Goal: Check status: Check status

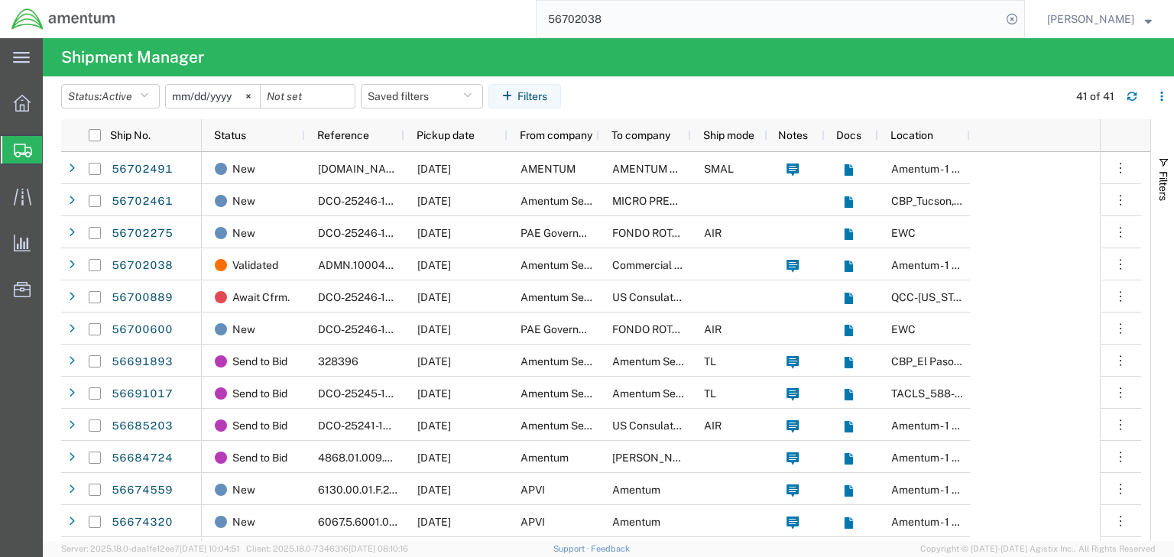
click at [602, 19] on input "56702038" at bounding box center [769, 19] width 465 height 37
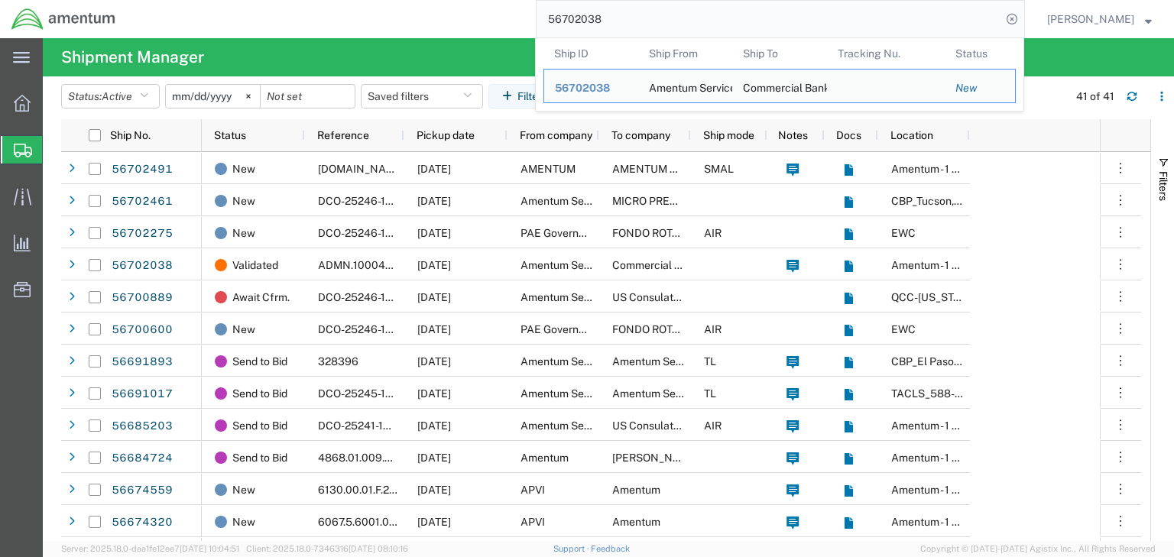
click at [602, 19] on input "56702038" at bounding box center [769, 19] width 465 height 37
paste input "491"
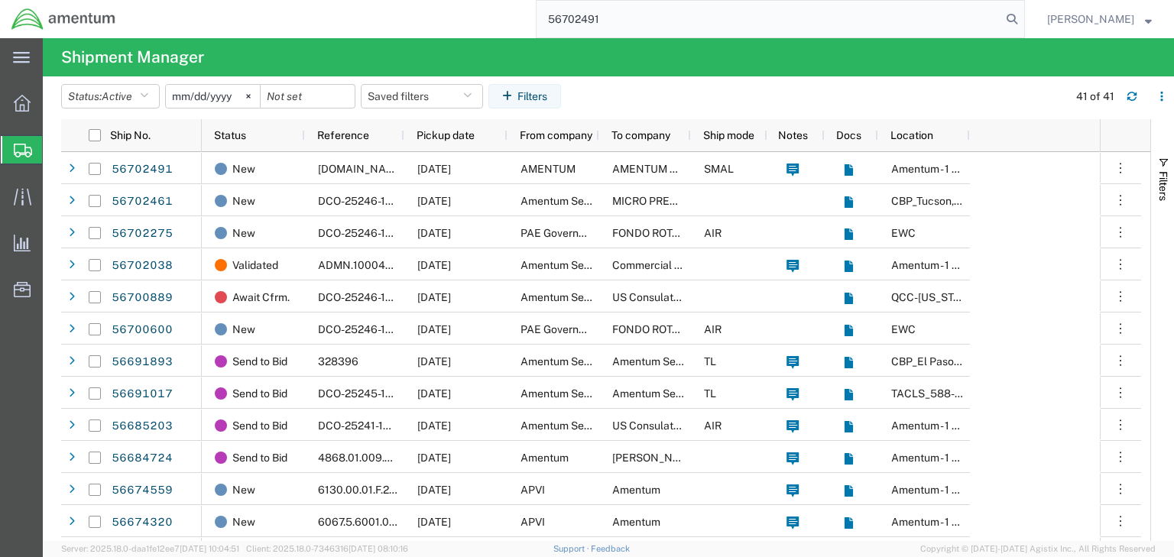
type input "56702491"
click at [699, 28] on input "56702491" at bounding box center [769, 19] width 465 height 37
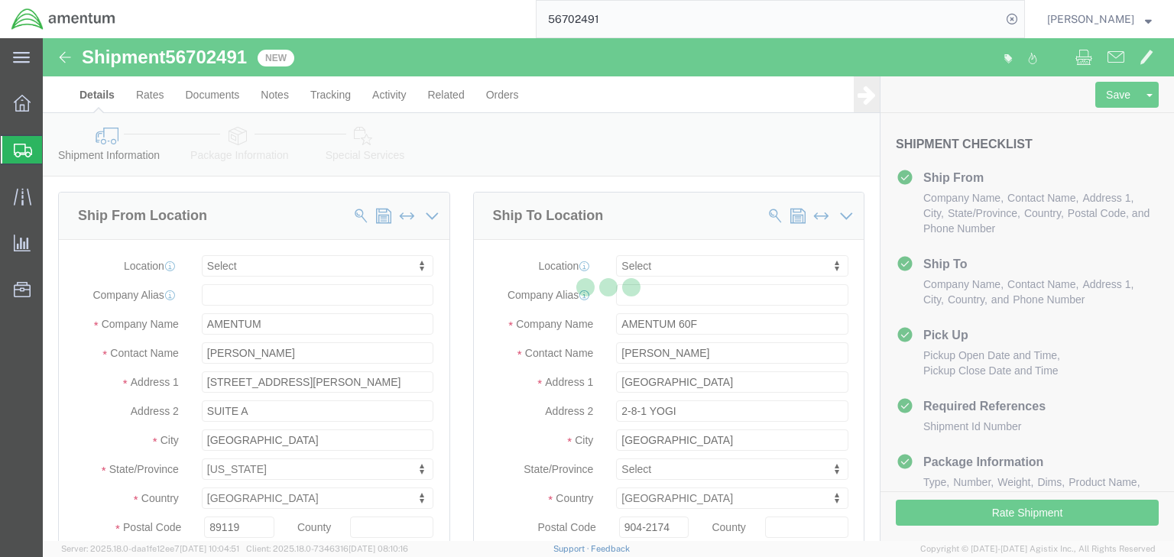
select select
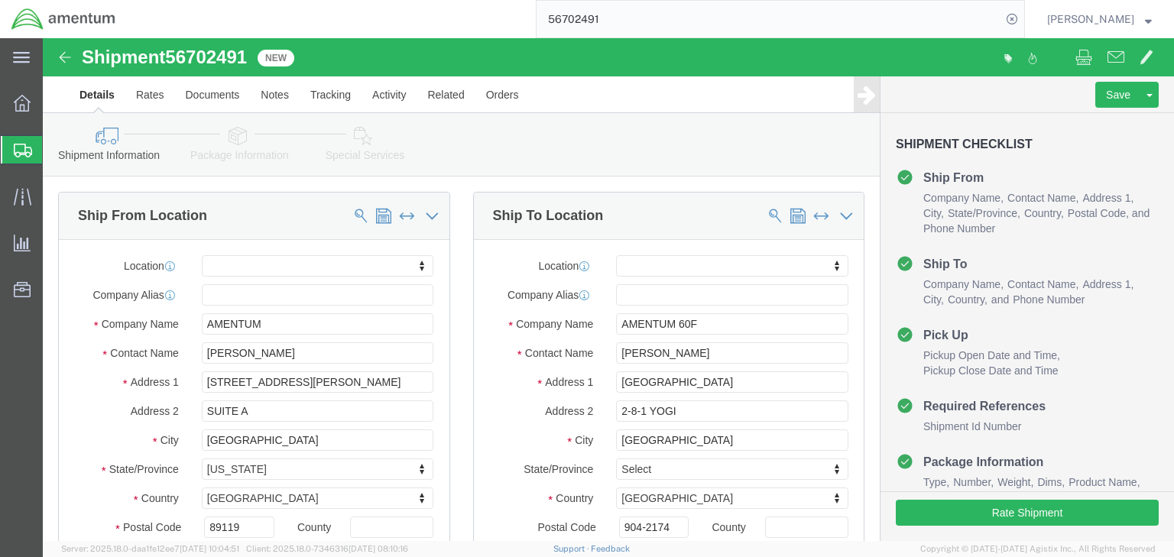
click icon
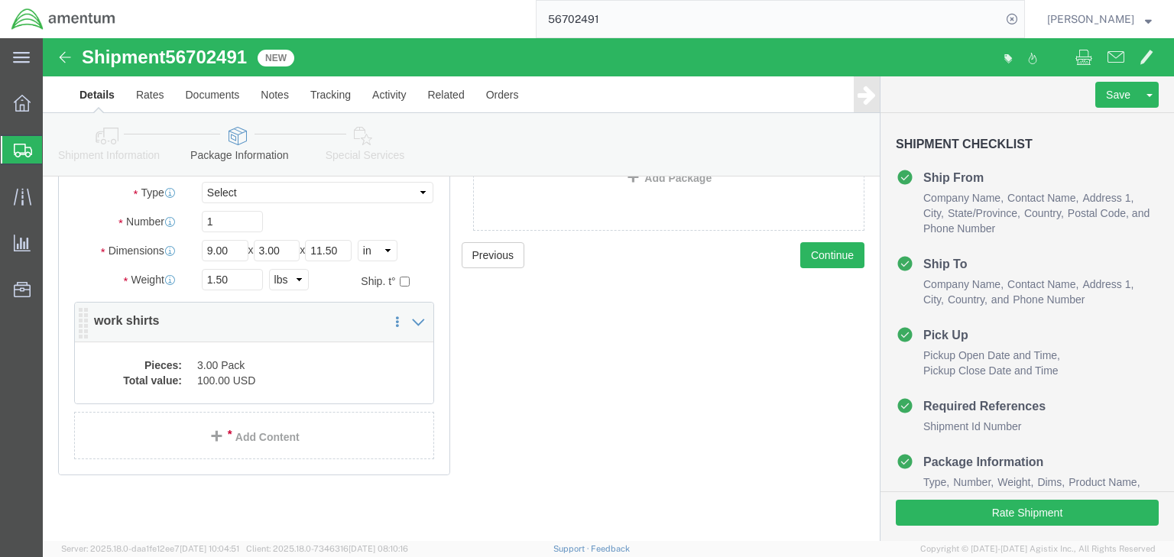
scroll to position [138, 0]
click div "Pieces: 3.00 Pack Total value: 100.00 USD"
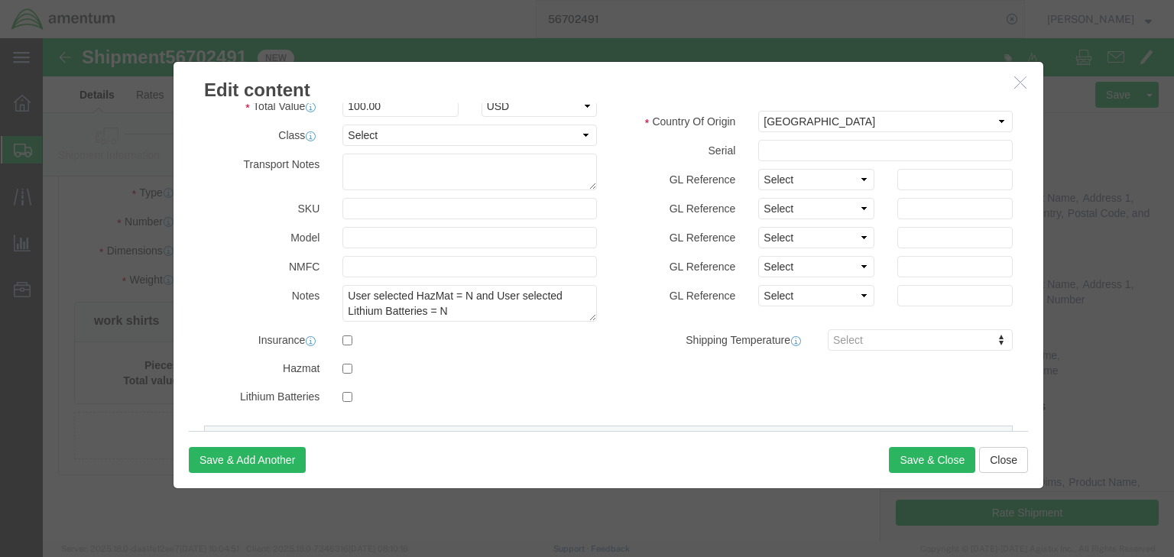
scroll to position [401, 0]
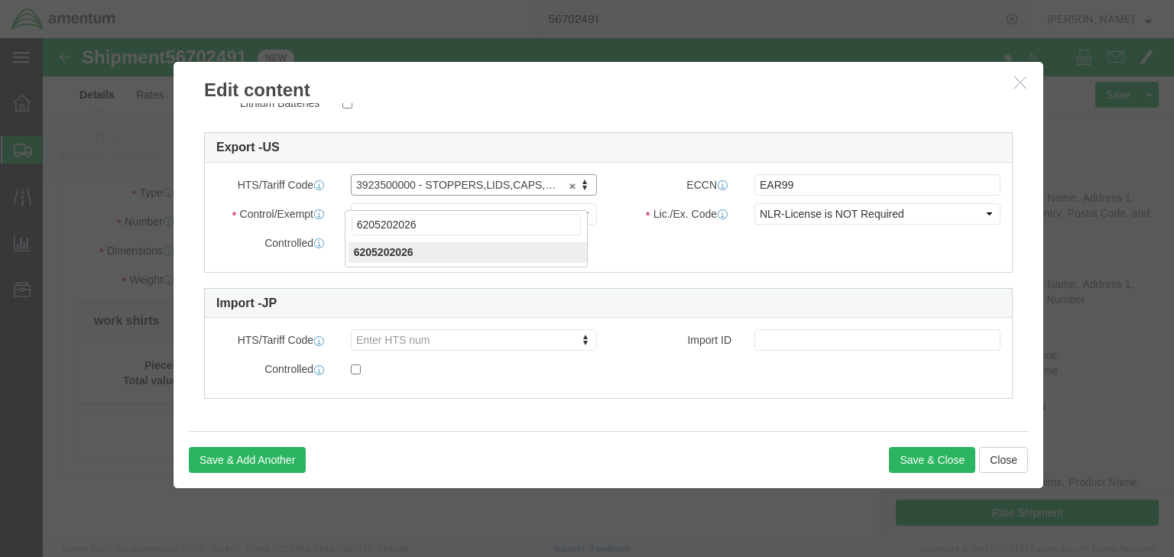
type input "6205202026"
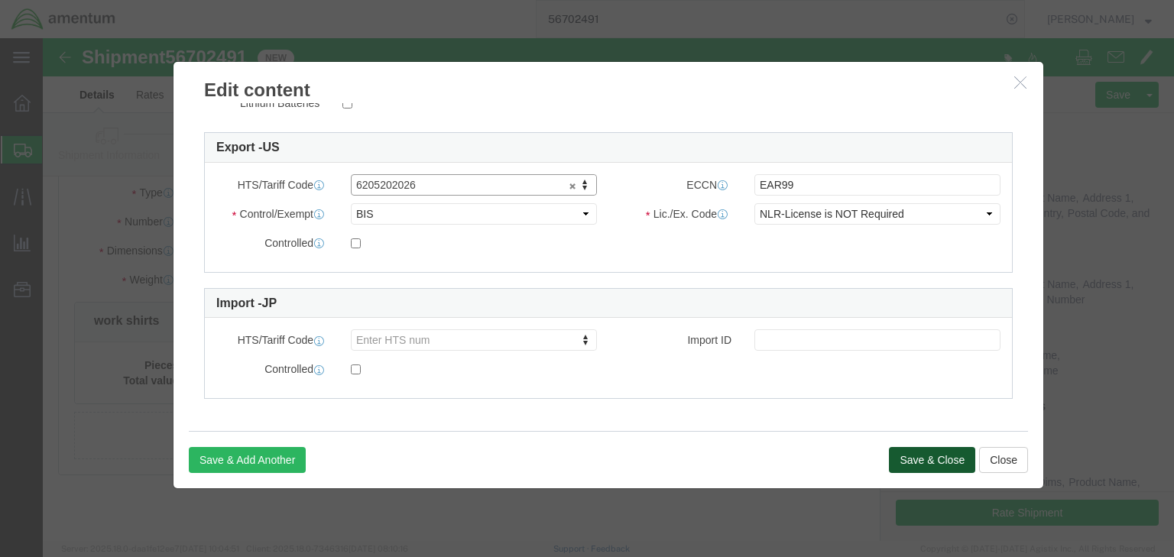
click button "Save & Close"
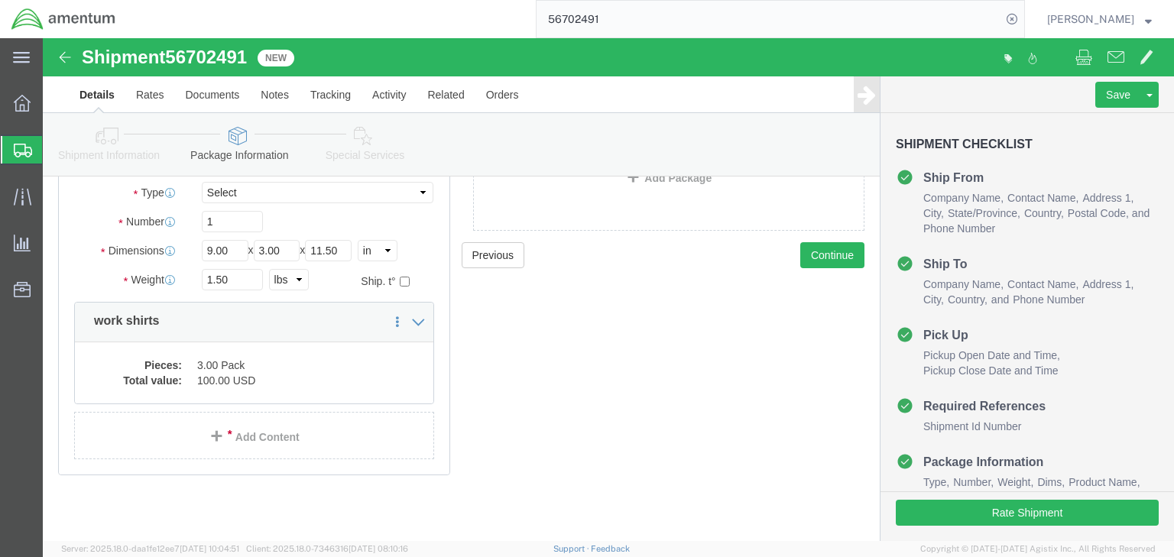
click icon
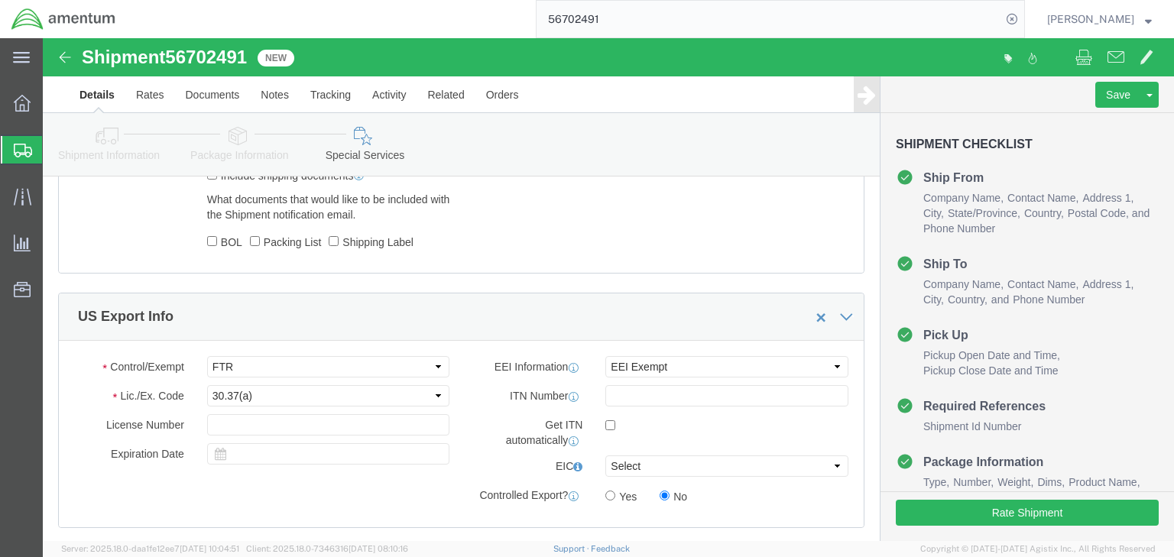
scroll to position [1179, 0]
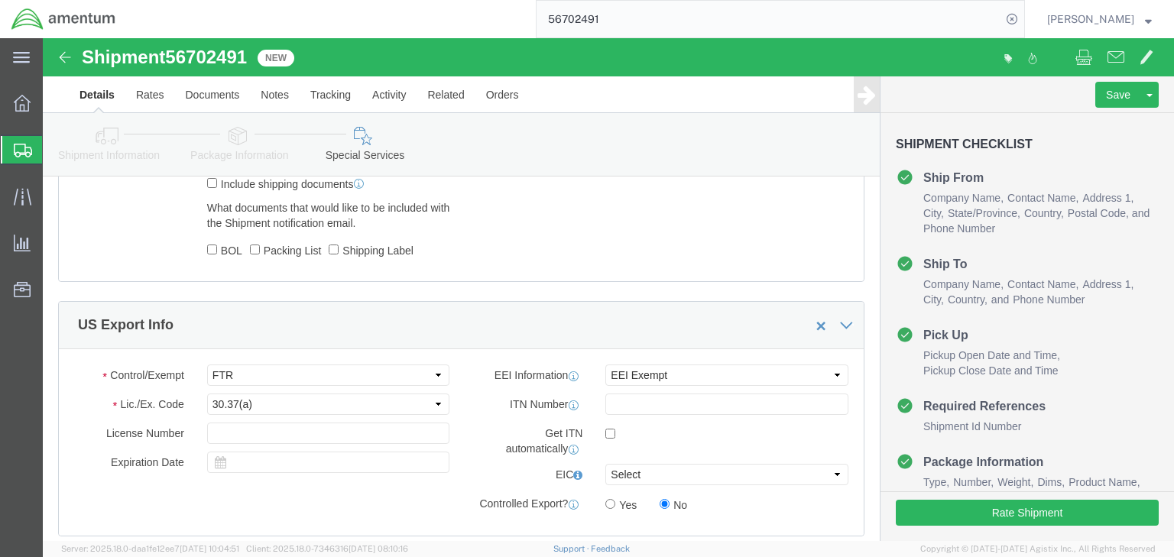
click icon
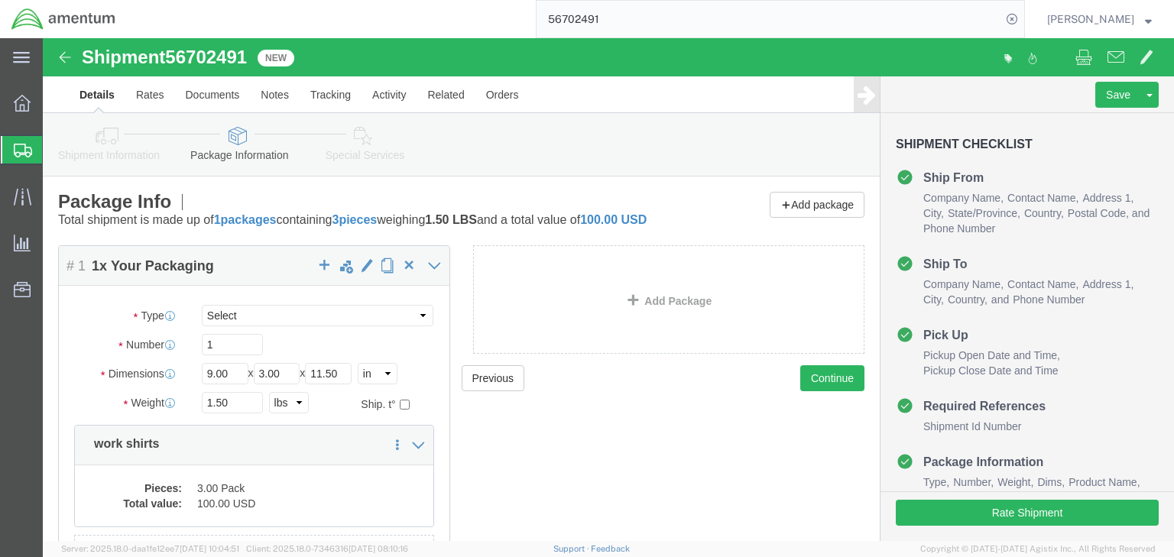
click icon
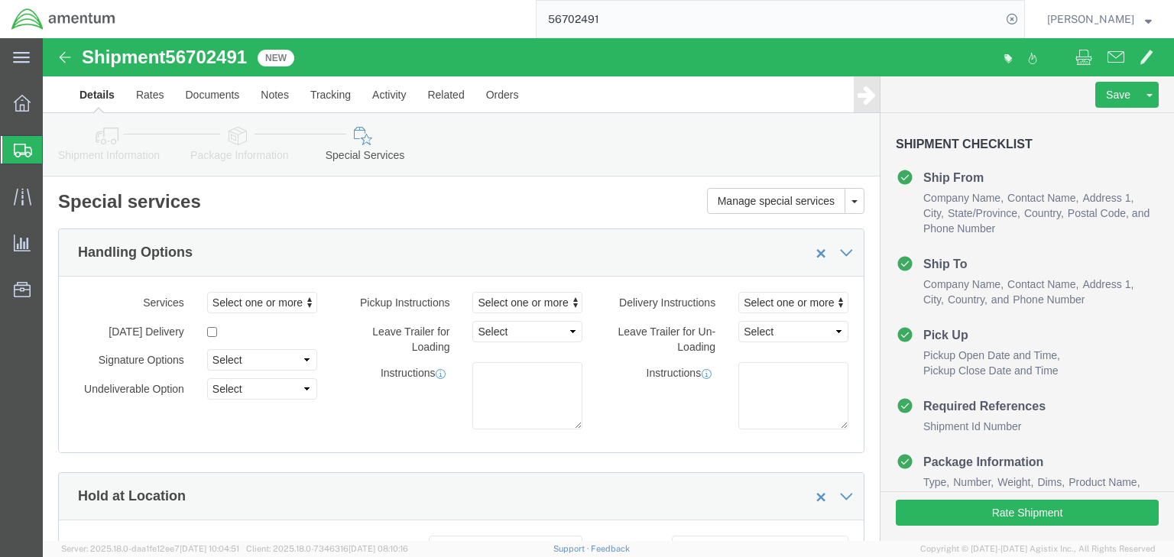
click at [5, 149] on div at bounding box center [22, 150] width 43 height 28
